Goal: Transaction & Acquisition: Purchase product/service

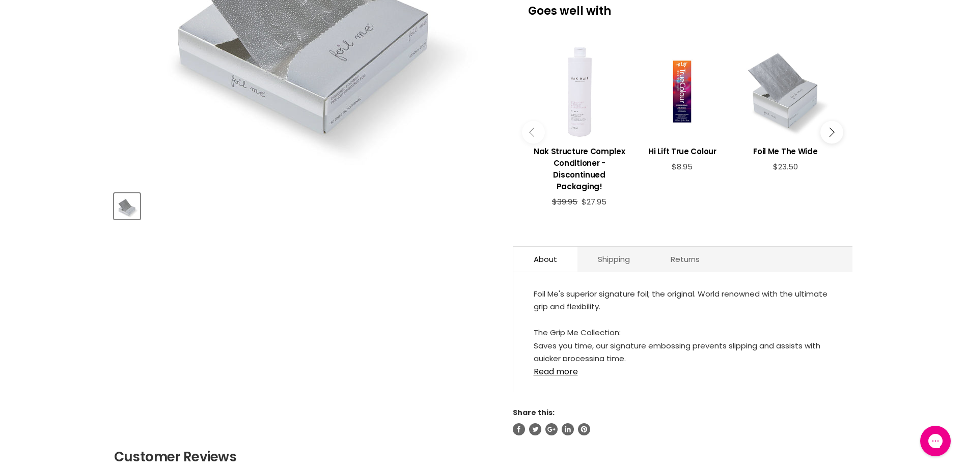
scroll to position [458, 0]
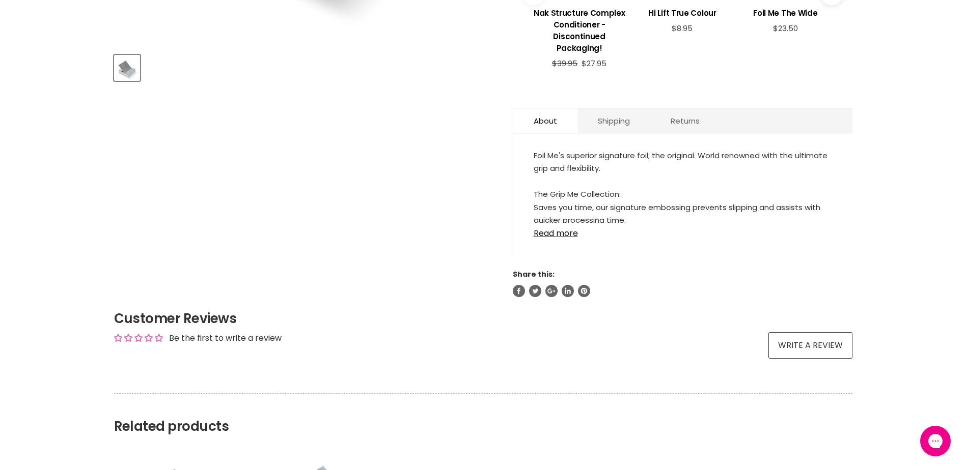
click at [574, 155] on div "Foil Me's superior signature foil; the original. World renowned with the ultima…" at bounding box center [683, 186] width 298 height 74
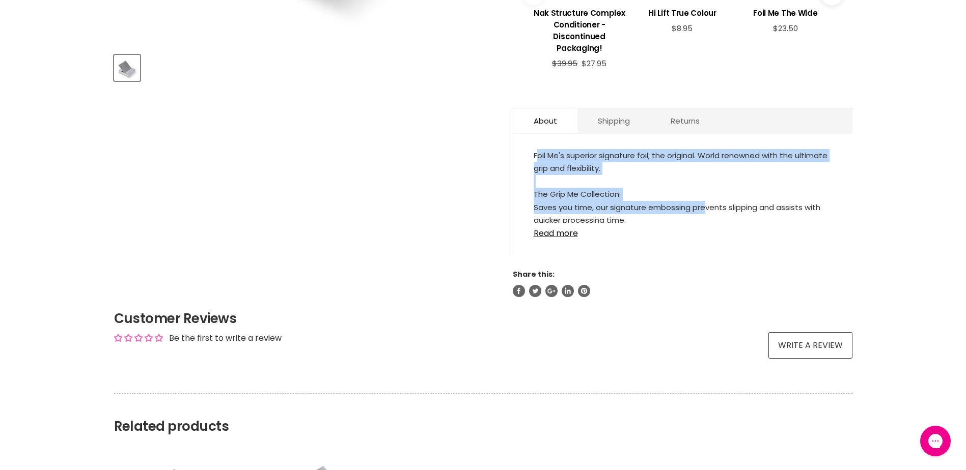
drag, startPoint x: 537, startPoint y: 152, endPoint x: 703, endPoint y: 210, distance: 175.4
click at [704, 210] on div "Foil Me's superior signature foil; the original. World renowned with the ultima…" at bounding box center [683, 186] width 298 height 74
click at [561, 236] on link "Read more" at bounding box center [683, 230] width 298 height 15
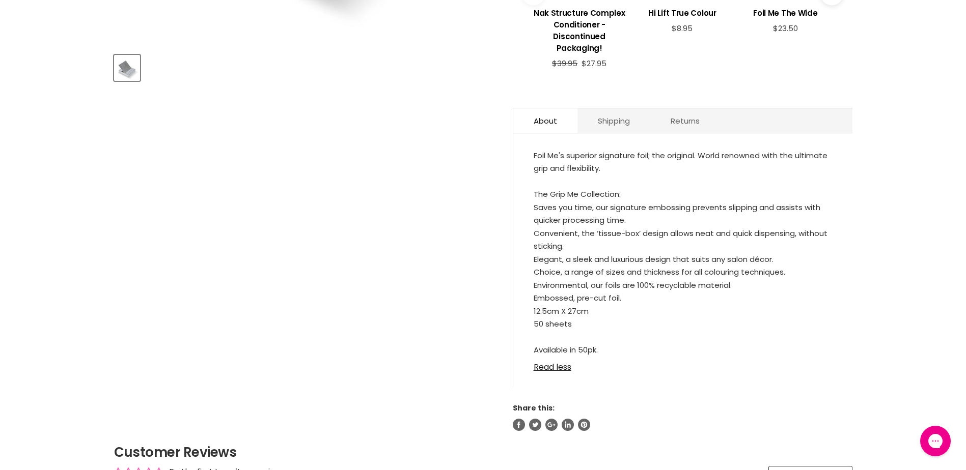
click at [582, 322] on li "50 sheets" at bounding box center [683, 324] width 298 height 13
drag, startPoint x: 607, startPoint y: 352, endPoint x: 593, endPoint y: 343, distance: 16.2
click at [593, 343] on div "Foil Me's superior signature foil; the original. World renowned with the ultima…" at bounding box center [683, 253] width 298 height 208
drag, startPoint x: 593, startPoint y: 343, endPoint x: 608, endPoint y: 339, distance: 15.3
click at [608, 340] on div "Foil Me's superior signature foil; the original. World renowned with the ultima…" at bounding box center [683, 253] width 298 height 208
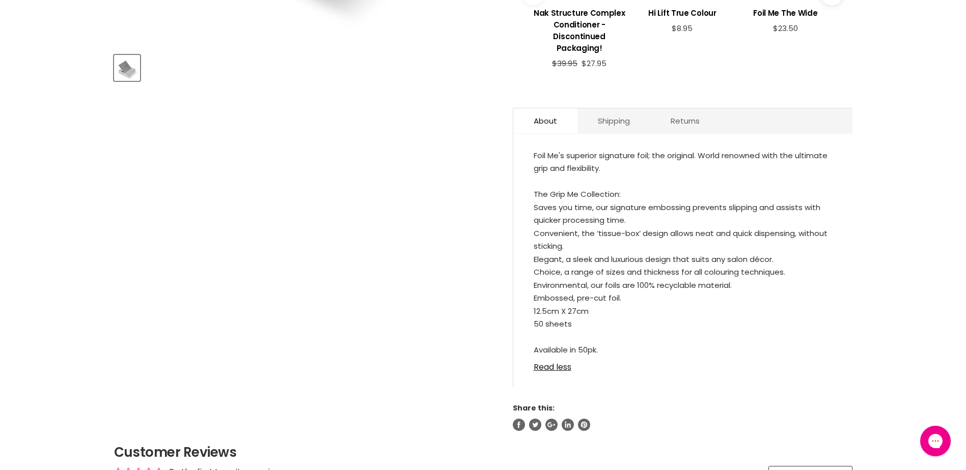
drag, startPoint x: 588, startPoint y: 327, endPoint x: 528, endPoint y: 152, distance: 185.0
click at [528, 152] on div "Foil Me's superior signature foil; the original. World renowned with the ultima…" at bounding box center [682, 265] width 339 height 243
copy div "Foil Me's superior signature foil; the original. World renowned with the ultima…"
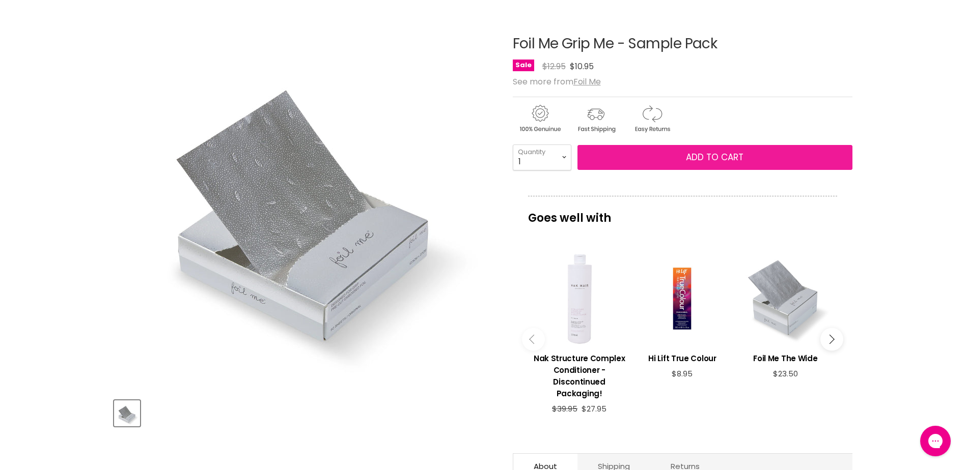
scroll to position [51, 0]
